Goal: Submit feedback/report problem

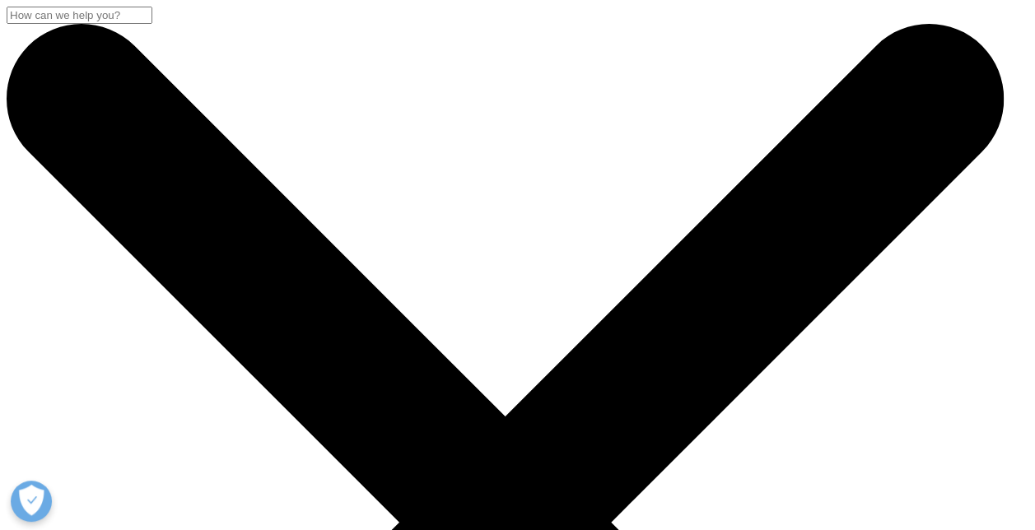
scroll to position [322, 0]
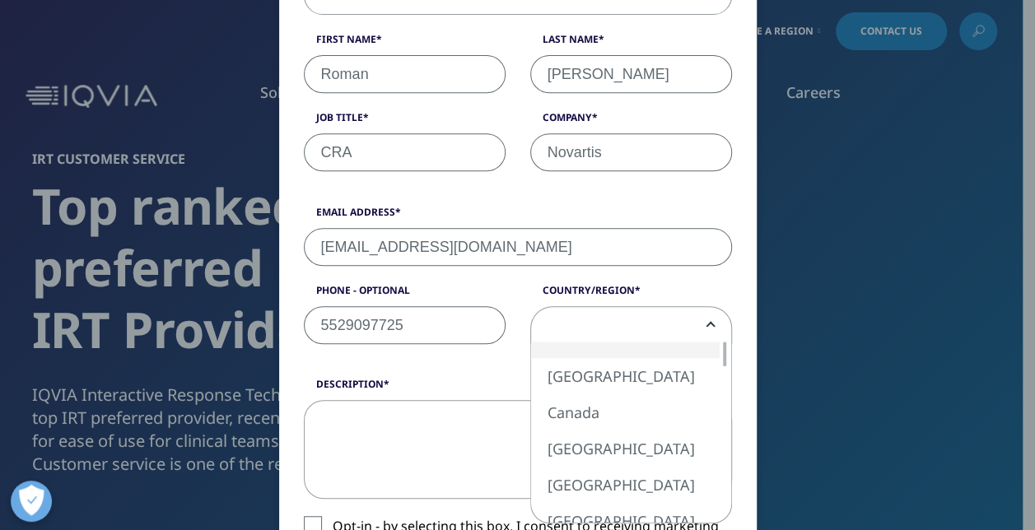
click at [560, 316] on span at bounding box center [631, 326] width 200 height 38
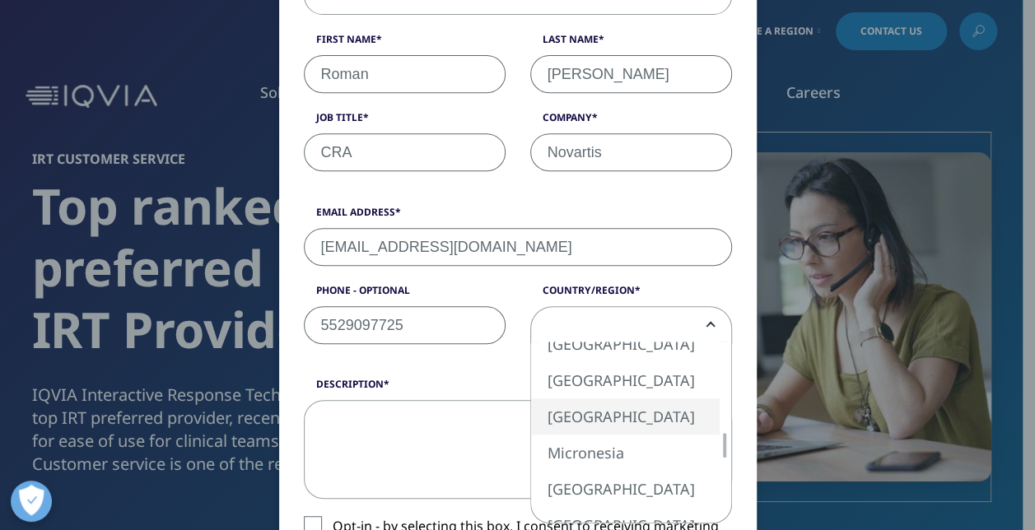
select select "[GEOGRAPHIC_DATA]"
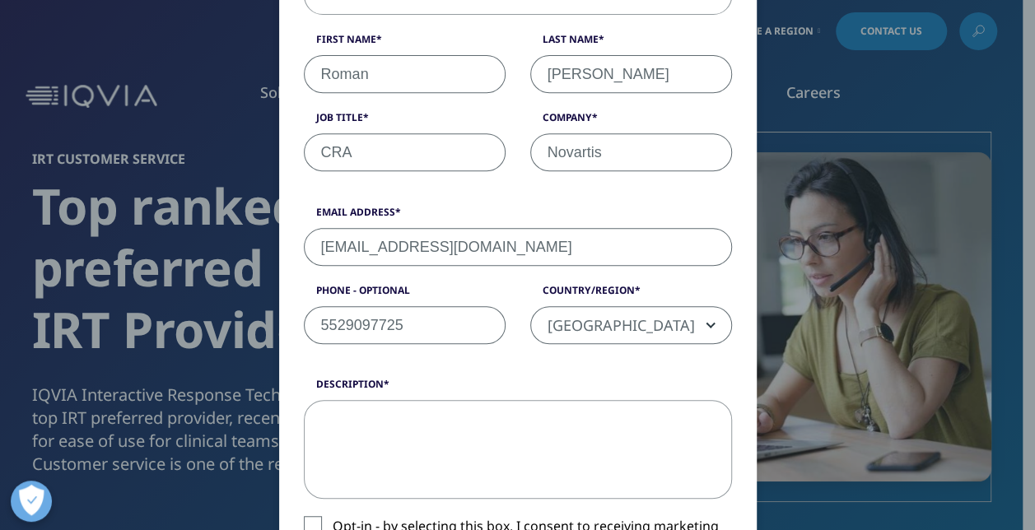
click at [468, 455] on textarea "Description" at bounding box center [518, 449] width 428 height 99
type textarea "P"
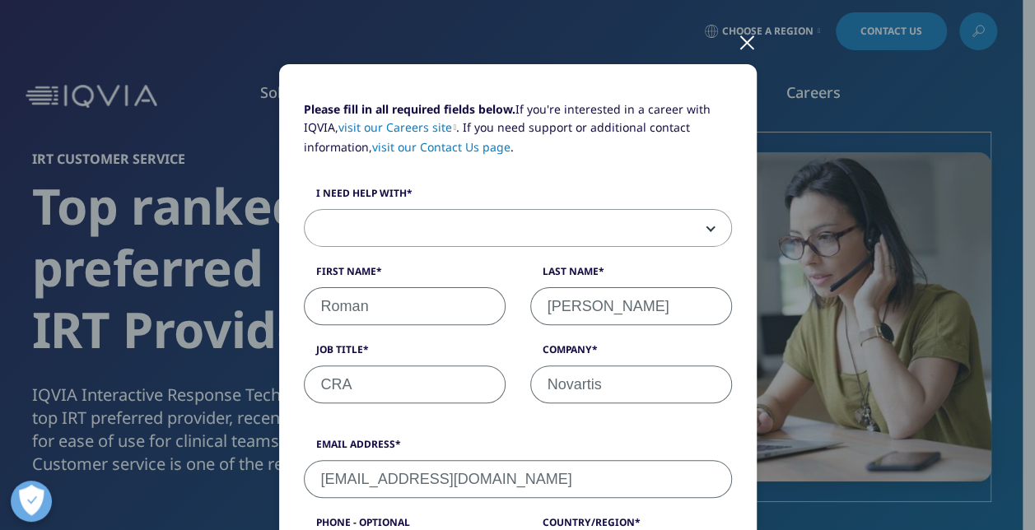
scroll to position [91, 0]
type textarea "My laptop was reset out with Microsoft update.Could you please share a forgot p…"
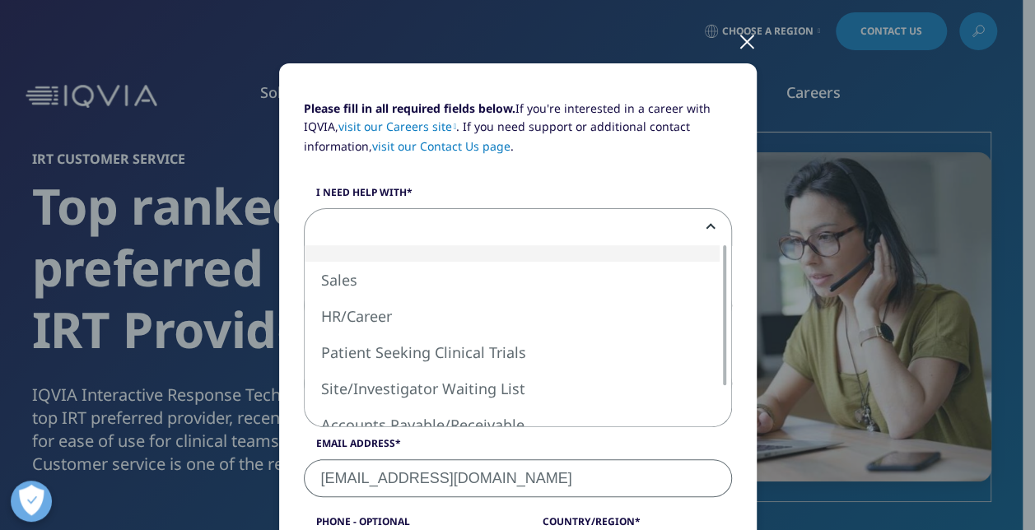
click at [409, 227] on span at bounding box center [518, 228] width 427 height 38
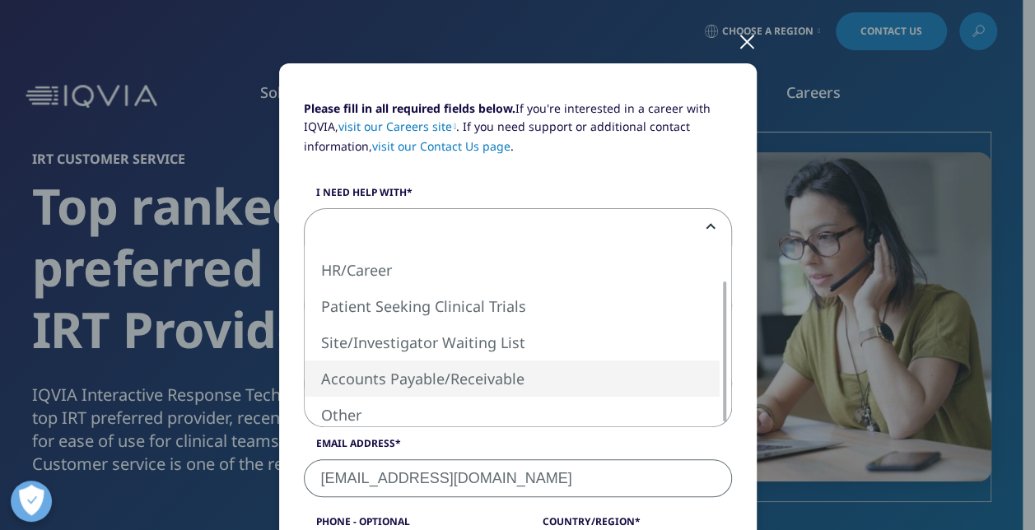
select select "Accounts Payable Receivable"
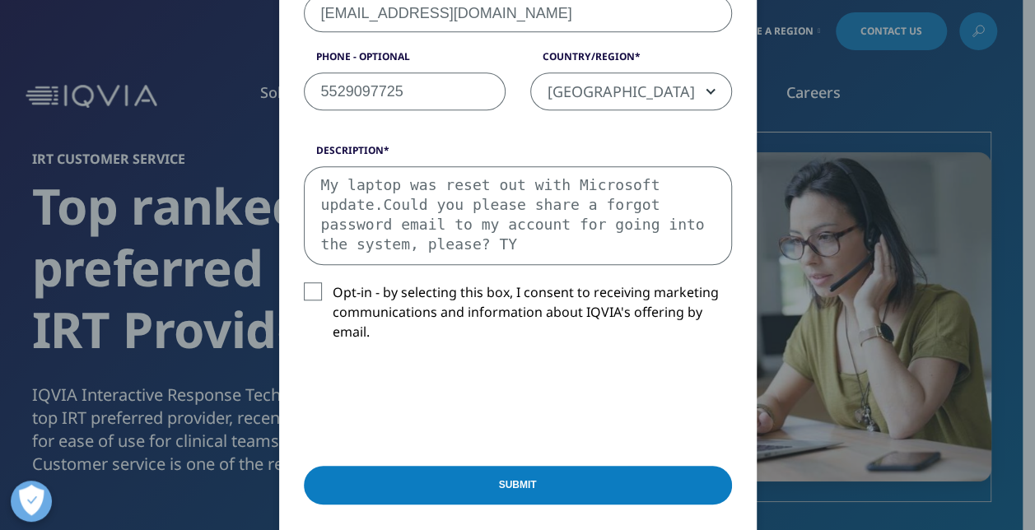
scroll to position [557, 0]
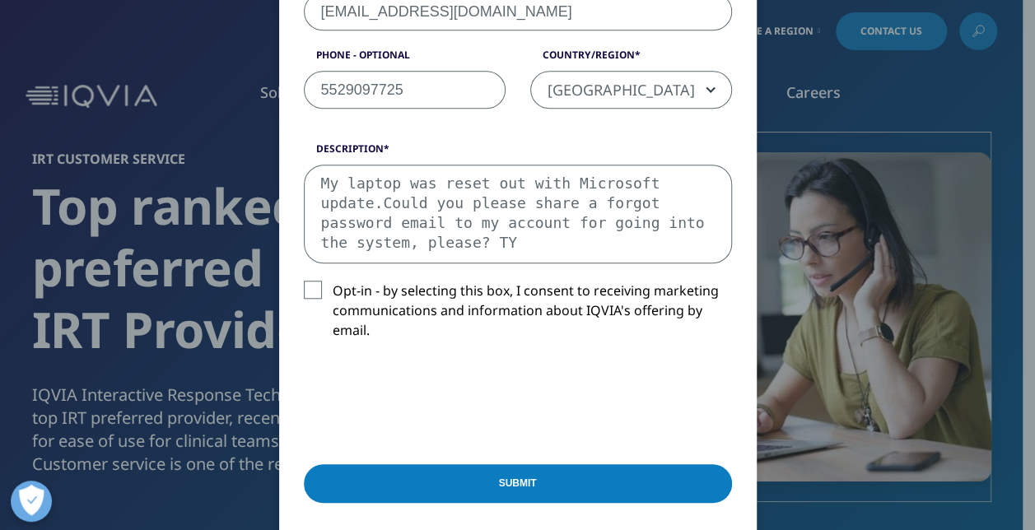
click at [636, 486] on input "Submit" at bounding box center [518, 483] width 428 height 39
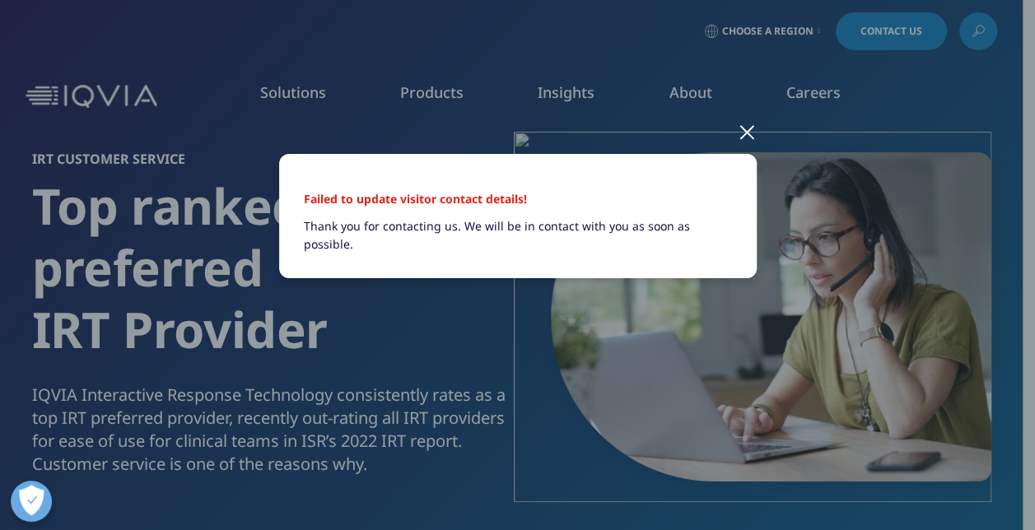
click at [747, 133] on div at bounding box center [747, 131] width 19 height 45
